Goal: Information Seeking & Learning: Learn about a topic

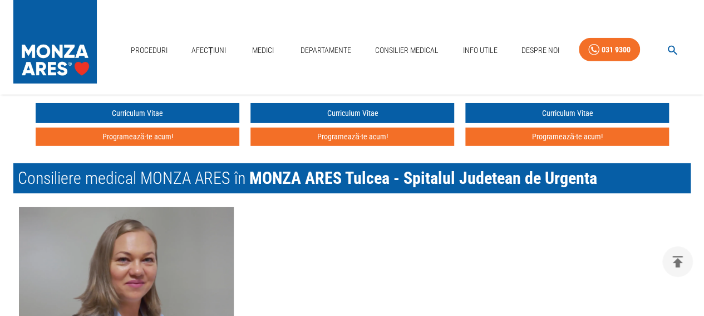
scroll to position [1614, 0]
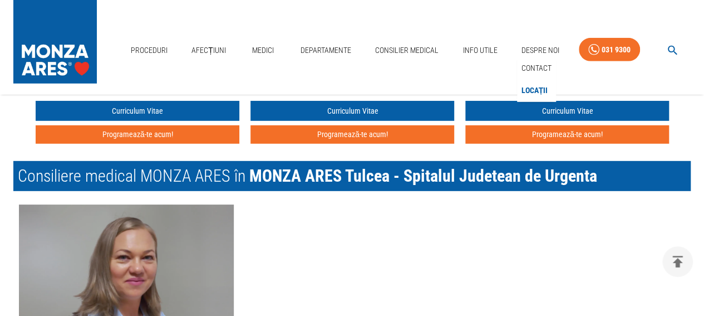
click at [534, 91] on link "Locații" at bounding box center [534, 90] width 31 height 18
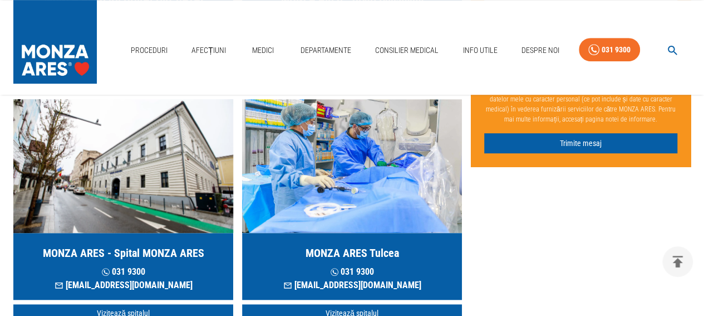
scroll to position [334, 0]
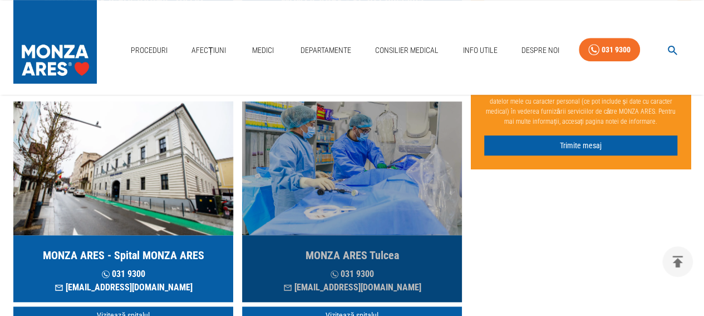
click at [371, 257] on h5 "MONZA ARES Tulcea" at bounding box center [353, 255] width 94 height 16
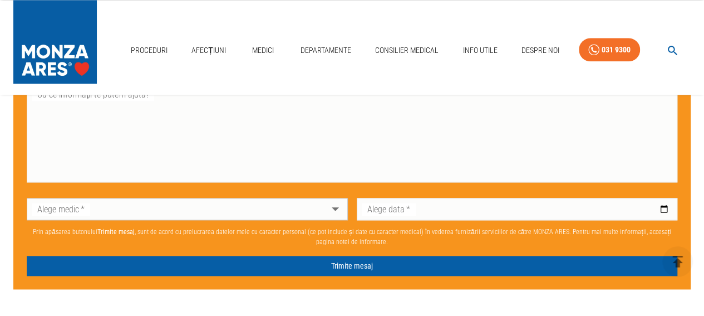
scroll to position [779, 0]
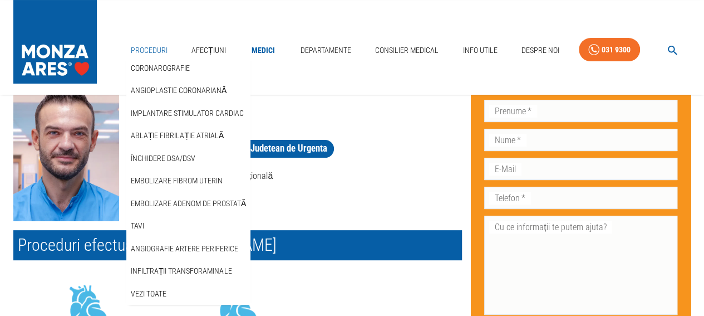
scroll to position [111, 0]
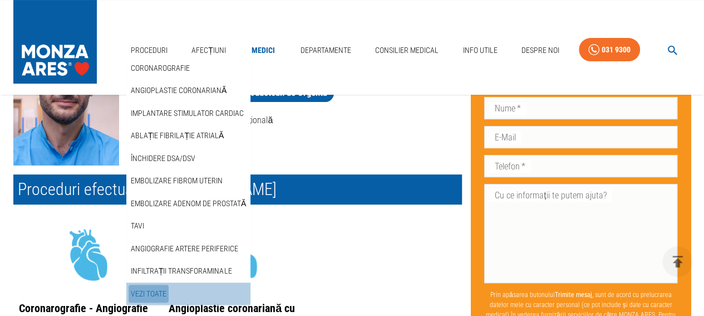
click at [164, 291] on link "Vezi Toate" at bounding box center [149, 293] width 40 height 18
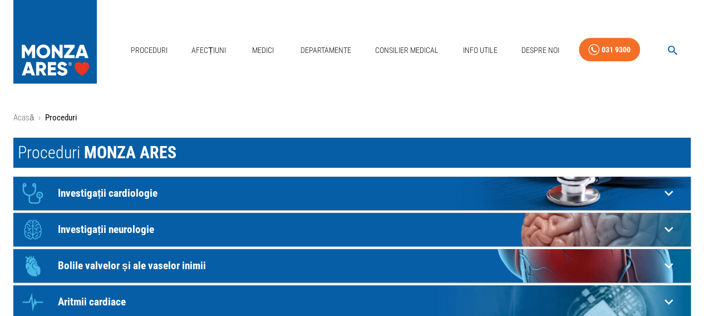
scroll to position [56, 0]
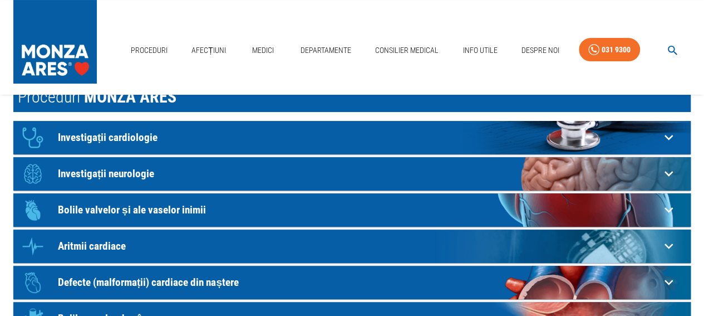
click at [97, 246] on p "Aritmii cardiace" at bounding box center [359, 246] width 602 height 12
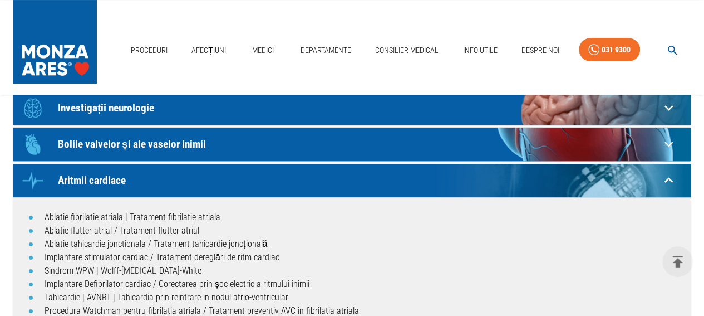
scroll to position [111, 0]
